Goal: Check status: Check status

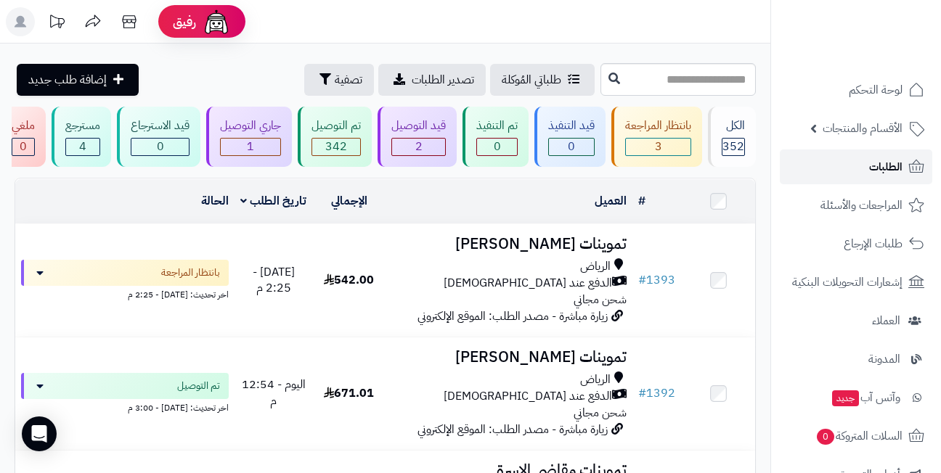
click at [851, 172] on link "الطلبات" at bounding box center [856, 167] width 152 height 35
click at [529, 25] on header "رفيق ! الطلبات معالجة مكتمل إرجاع المنتجات العملاء المتواجدون الان 515 عملاء من…" at bounding box center [470, 22] width 941 height 44
click at [518, 26] on header "رفيق ! الطلبات معالجة مكتمل إرجاع المنتجات العملاء المتواجدون الان 515 عملاء من…" at bounding box center [470, 22] width 941 height 44
click at [429, 24] on header "رفيق ! الطلبات معالجة مكتمل إرجاع المنتجات العملاء المتواجدون الان 515 عملاء من…" at bounding box center [470, 22] width 941 height 44
click at [442, 30] on header "رفيق ! الطلبات معالجة مكتمل إرجاع المنتجات العملاء المتواجدون الان 515 عملاء من…" at bounding box center [470, 22] width 941 height 44
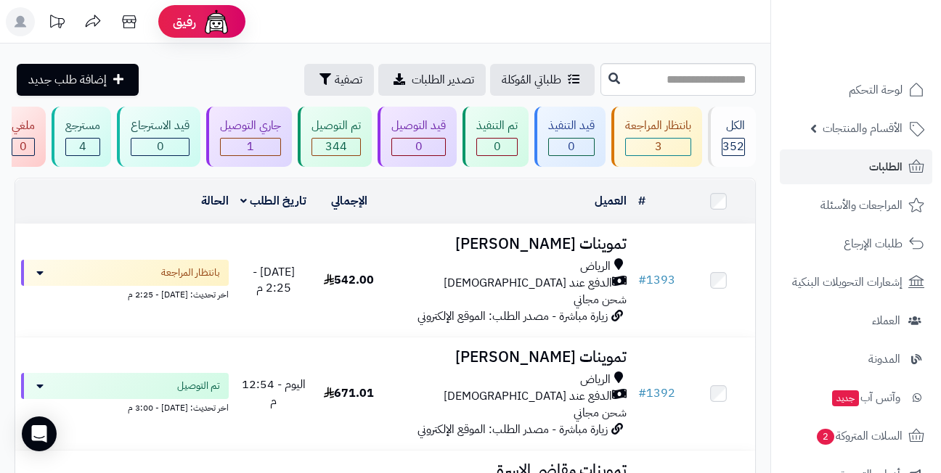
click at [370, 30] on header "رفيق ! الطلبات معالجة مكتمل إرجاع المنتجات العملاء المتواجدون الان 515 عملاء من…" at bounding box center [470, 22] width 941 height 44
click at [381, 30] on header "رفيق ! الطلبات معالجة مكتمل إرجاع المنتجات العملاء المتواجدون الان 515 عملاء من…" at bounding box center [470, 22] width 941 height 44
click at [453, 32] on header "رفيق ! الطلبات معالجة مكتمل إرجاع المنتجات العملاء المتواجدون الان 515 عملاء من…" at bounding box center [470, 22] width 941 height 44
click at [379, 32] on header "رفيق ! الطلبات معالجة مكتمل إرجاع المنتجات العملاء المتواجدون الان 515 عملاء من…" at bounding box center [470, 22] width 941 height 44
click at [471, 32] on header "رفيق ! الطلبات معالجة مكتمل إرجاع المنتجات العملاء المتواجدون الان 515 عملاء من…" at bounding box center [470, 22] width 941 height 44
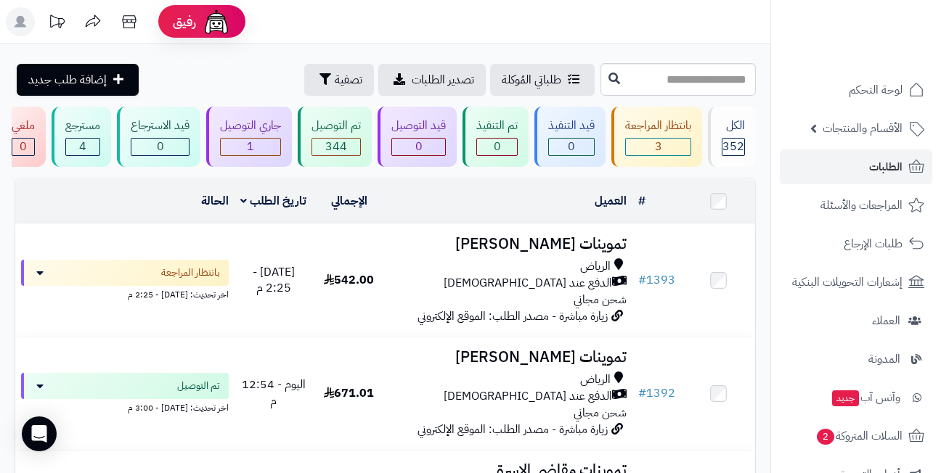
click at [342, 28] on header "رفيق ! الطلبات معالجة مكتمل إرجاع المنتجات العملاء المتواجدون الان 515 عملاء من…" at bounding box center [470, 22] width 941 height 44
click at [483, 38] on header "رفيق ! الطلبات معالجة مكتمل إرجاع المنتجات العملاء المتواجدون الان 515 عملاء من…" at bounding box center [470, 22] width 941 height 44
click at [343, 30] on header "رفيق ! الطلبات معالجة مكتمل إرجاع المنتجات العملاء المتواجدون الان 515 عملاء من…" at bounding box center [470, 22] width 941 height 44
click at [466, 37] on header "رفيق ! الطلبات معالجة مكتمل إرجاع المنتجات العملاء المتواجدون الان 515 عملاء من…" at bounding box center [470, 22] width 941 height 44
click at [350, 36] on header "رفيق ! الطلبات معالجة مكتمل إرجاع المنتجات العملاء المتواجدون الان 515 عملاء من…" at bounding box center [470, 22] width 941 height 44
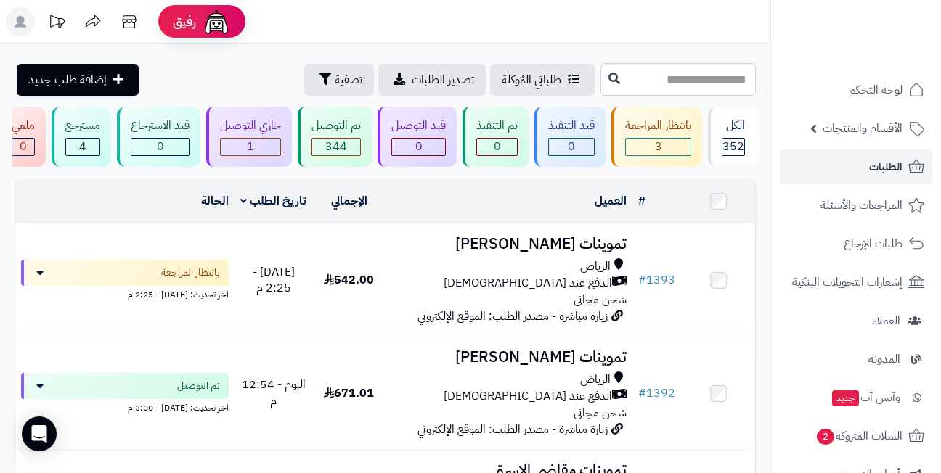
click at [489, 36] on header "رفيق ! الطلبات معالجة مكتمل إرجاع المنتجات العملاء المتواجدون الان 515 عملاء من…" at bounding box center [470, 22] width 941 height 44
click at [353, 33] on header "رفيق ! الطلبات معالجة مكتمل إرجاع المنتجات العملاء المتواجدون الان 515 عملاء من…" at bounding box center [470, 22] width 941 height 44
click at [477, 39] on header "رفيق ! الطلبات معالجة مكتمل إرجاع المنتجات العملاء المتواجدون الان 515 عملاء من…" at bounding box center [470, 22] width 941 height 44
click at [340, 33] on header "رفيق ! الطلبات معالجة مكتمل إرجاع المنتجات العملاء المتواجدون الان 515 عملاء من…" at bounding box center [470, 22] width 941 height 44
click at [490, 33] on header "رفيق ! الطلبات معالجة مكتمل إرجاع المنتجات العملاء المتواجدون الان 515 عملاء من…" at bounding box center [470, 22] width 941 height 44
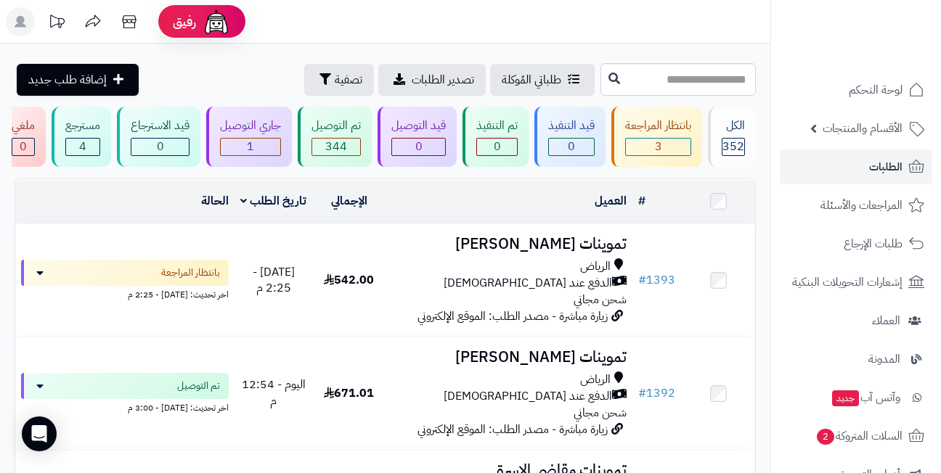
click at [330, 28] on header "رفيق ! الطلبات معالجة مكتمل إرجاع المنتجات العملاء المتواجدون الان 515 عملاء من…" at bounding box center [470, 22] width 941 height 44
click at [330, 29] on header "رفيق ! الطلبات معالجة مكتمل إرجاع المنتجات العملاء المتواجدون الان 515 عملاء من…" at bounding box center [470, 22] width 941 height 44
click at [315, 26] on header "رفيق ! الطلبات معالجة مكتمل إرجاع المنتجات العملاء المتواجدون الان 515 عملاء من…" at bounding box center [470, 22] width 941 height 44
click at [482, 26] on header "رفيق ! الطلبات معالجة مكتمل إرجاع المنتجات العملاء المتواجدون الان 515 عملاء من…" at bounding box center [470, 22] width 941 height 44
click at [340, 23] on header "رفيق ! الطلبات معالجة مكتمل إرجاع المنتجات العملاء المتواجدون الان 515 عملاء من…" at bounding box center [470, 22] width 941 height 44
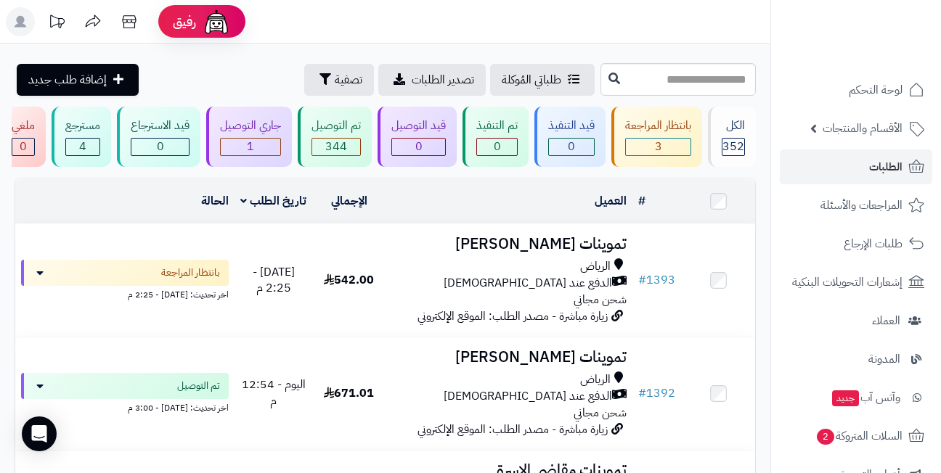
click at [471, 23] on header "رفيق ! الطلبات معالجة مكتمل إرجاع المنتجات العملاء المتواجدون الان 515 عملاء من…" at bounding box center [470, 22] width 941 height 44
click at [326, 23] on header "رفيق ! الطلبات معالجة مكتمل إرجاع المنتجات العملاء المتواجدون الان 515 عملاء من…" at bounding box center [470, 22] width 941 height 44
click at [506, 23] on header "رفيق ! الطلبات معالجة مكتمل إرجاع المنتجات العملاء المتواجدون الان 515 عملاء من…" at bounding box center [470, 22] width 941 height 44
click at [354, 21] on header "رفيق ! الطلبات معالجة مكتمل إرجاع المنتجات العملاء المتواجدون الان 515 عملاء من…" at bounding box center [470, 22] width 941 height 44
click at [452, 26] on header "رفيق ! الطلبات معالجة مكتمل إرجاع المنتجات العملاء المتواجدون الان 515 عملاء من…" at bounding box center [470, 22] width 941 height 44
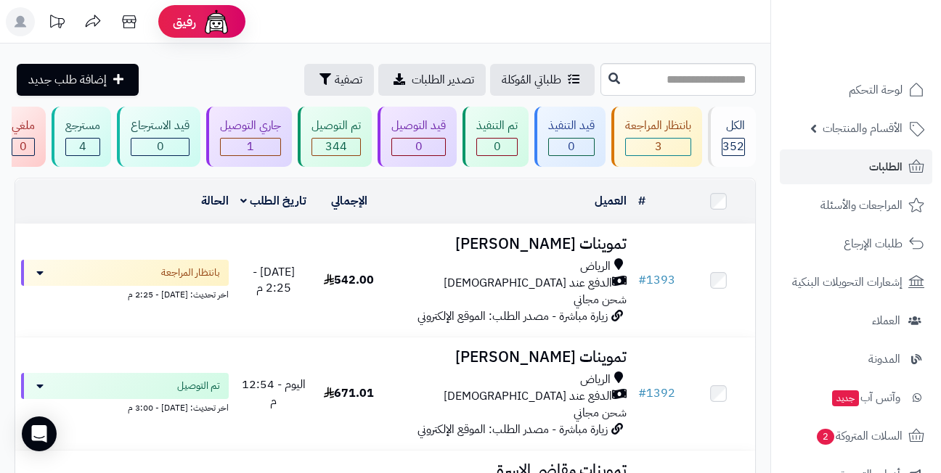
click at [344, 26] on header "رفيق ! الطلبات معالجة مكتمل إرجاع المنتجات العملاء المتواجدون الان 515 عملاء من…" at bounding box center [470, 22] width 941 height 44
click at [487, 34] on header "رفيق ! الطلبات معالجة مكتمل إرجاع المنتجات العملاء المتواجدون الان 515 عملاء من…" at bounding box center [470, 22] width 941 height 44
click at [343, 28] on header "رفيق ! الطلبات معالجة مكتمل إرجاع المنتجات العملاء المتواجدون الان 515 عملاء من…" at bounding box center [470, 22] width 941 height 44
click at [469, 28] on header "رفيق ! الطلبات معالجة مكتمل إرجاع المنتجات العملاء المتواجدون الان 515 عملاء من…" at bounding box center [470, 22] width 941 height 44
click at [349, 24] on header "رفيق ! الطلبات معالجة مكتمل إرجاع المنتجات العملاء المتواجدون الان 515 عملاء من…" at bounding box center [470, 22] width 941 height 44
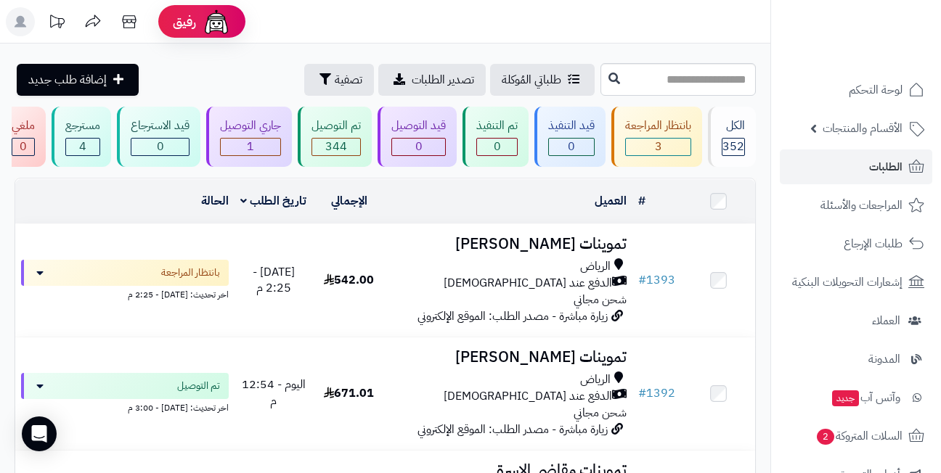
click at [492, 30] on header "رفيق ! الطلبات معالجة مكتمل إرجاع المنتجات العملاء المتواجدون الان 515 عملاء من…" at bounding box center [470, 22] width 941 height 44
click at [357, 25] on header "رفيق ! الطلبات معالجة مكتمل إرجاع المنتجات العملاء المتواجدون الان 515 عملاء من…" at bounding box center [470, 22] width 941 height 44
click at [478, 33] on header "رفيق ! الطلبات معالجة مكتمل إرجاع المنتجات العملاء المتواجدون الان 515 عملاء من…" at bounding box center [470, 22] width 941 height 44
click at [354, 30] on header "رفيق ! الطلبات معالجة مكتمل إرجاع المنتجات العملاء المتواجدون الان 515 عملاء من…" at bounding box center [470, 22] width 941 height 44
click at [448, 32] on header "رفيق ! الطلبات معالجة مكتمل إرجاع المنتجات العملاء المتواجدون الان 515 عملاء من…" at bounding box center [470, 22] width 941 height 44
